Goal: Use online tool/utility: Utilize a website feature to perform a specific function

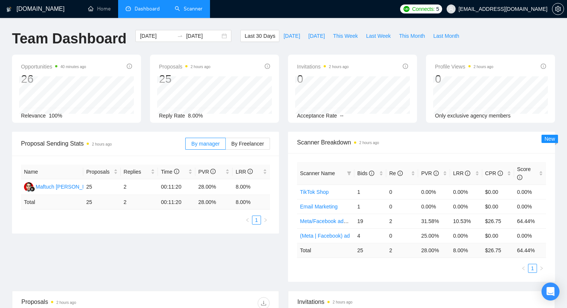
click at [184, 11] on link "Scanner" at bounding box center [189, 9] width 28 height 6
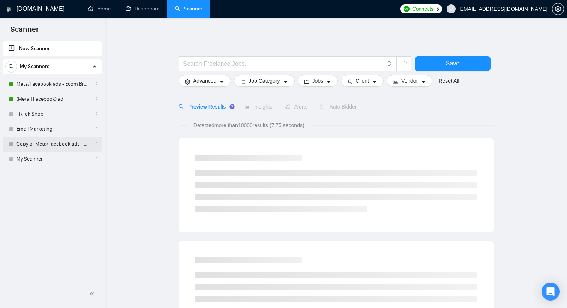
click at [47, 147] on link "Copy of Meta/Facebook ads - Ecom Broader" at bounding box center [51, 144] width 71 height 15
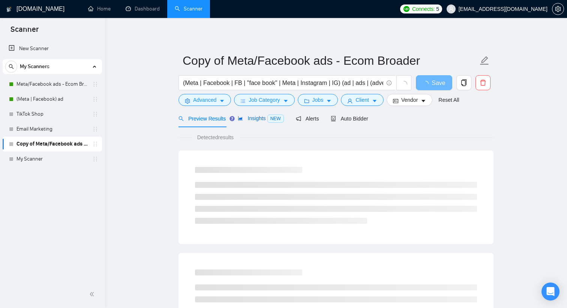
click at [260, 121] on span "Insights NEW" at bounding box center [261, 118] width 46 height 6
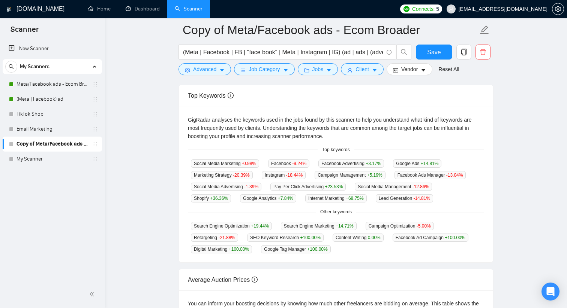
scroll to position [138, 0]
